Goal: Navigation & Orientation: Go to known website

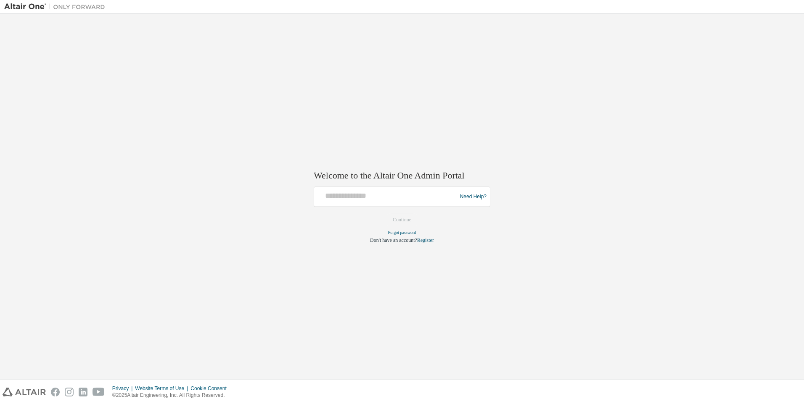
click at [417, 201] on div at bounding box center [386, 197] width 138 height 16
